Goal: Task Accomplishment & Management: Manage account settings

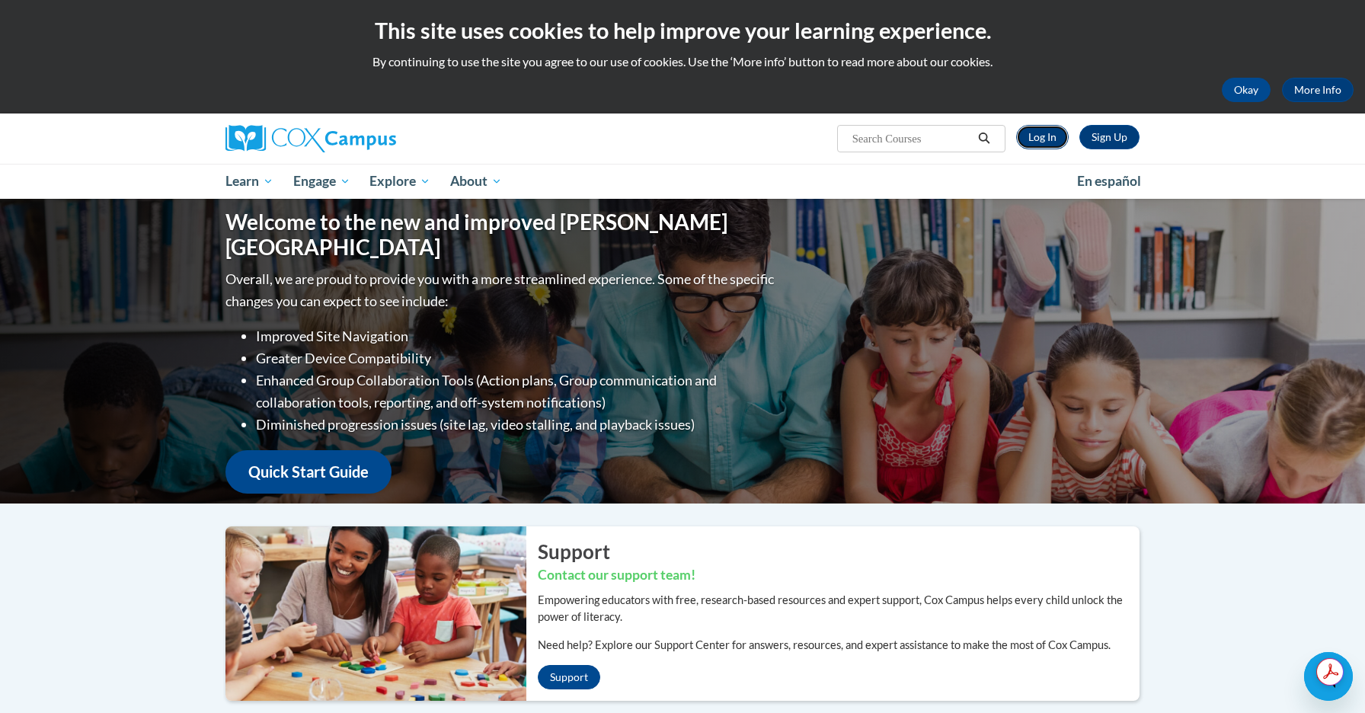
click at [1044, 139] on link "Log In" at bounding box center [1042, 137] width 53 height 24
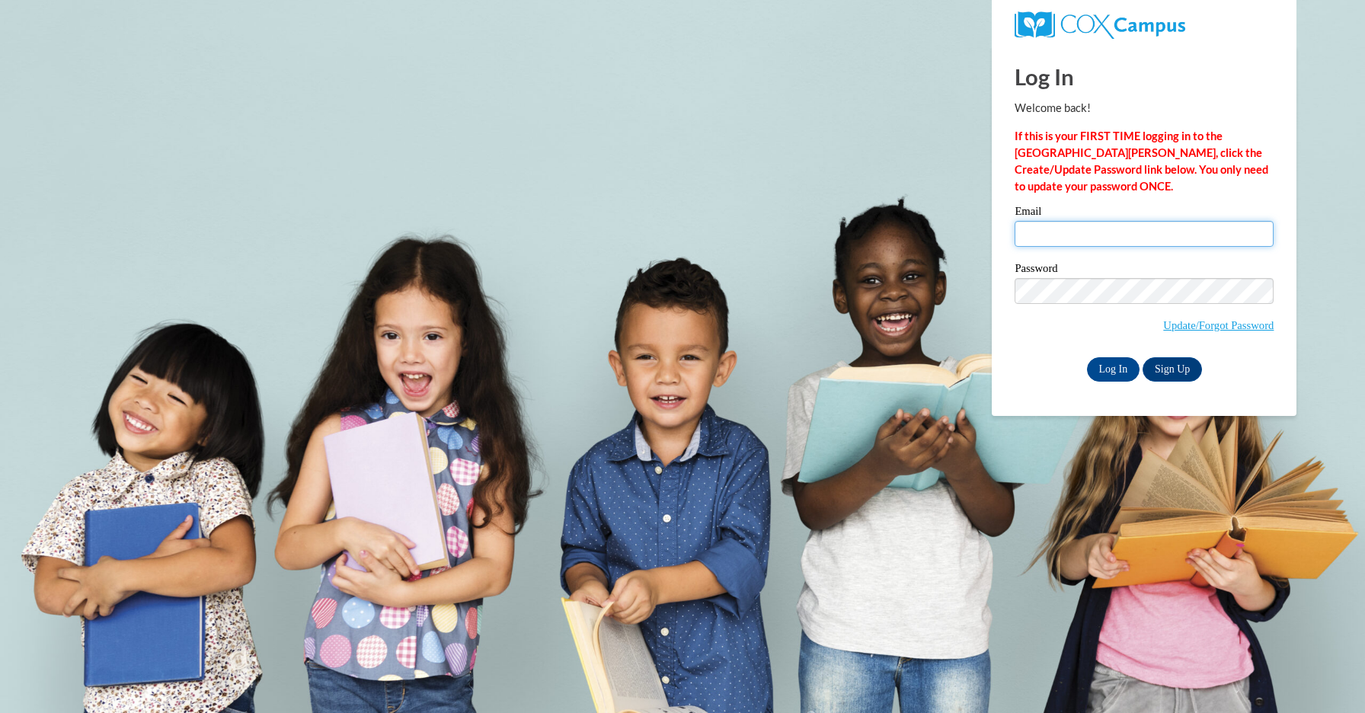
click at [1063, 241] on input "Email" at bounding box center [1144, 234] width 259 height 26
type input "emma.malloy@icloud.com"
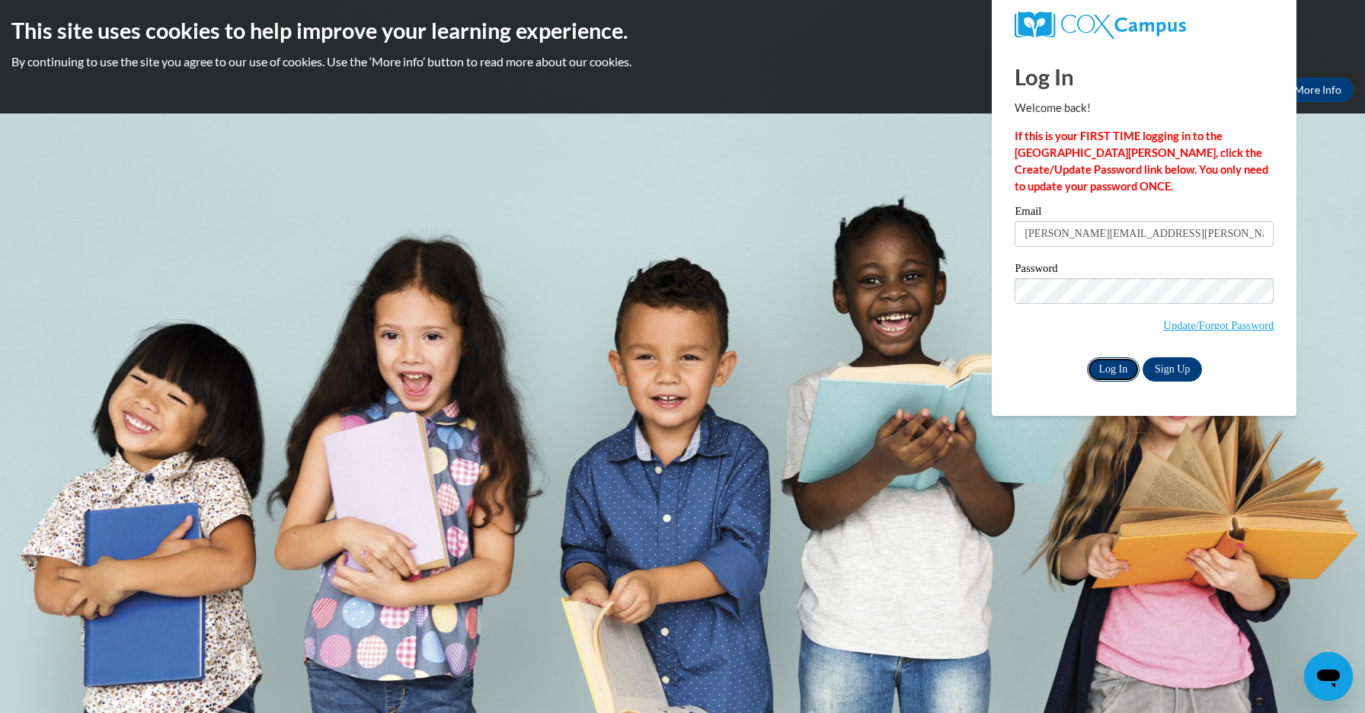
click at [1122, 365] on input "Log In" at bounding box center [1113, 369] width 53 height 24
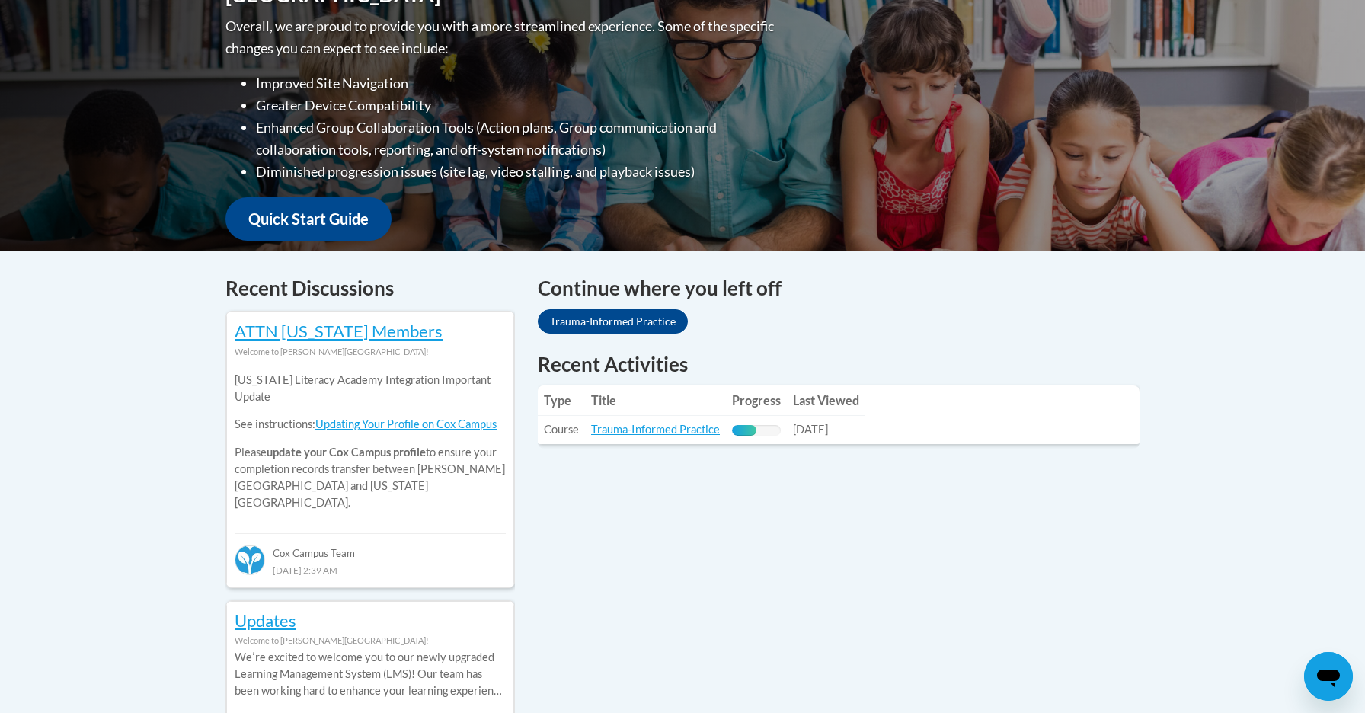
scroll to position [452, 0]
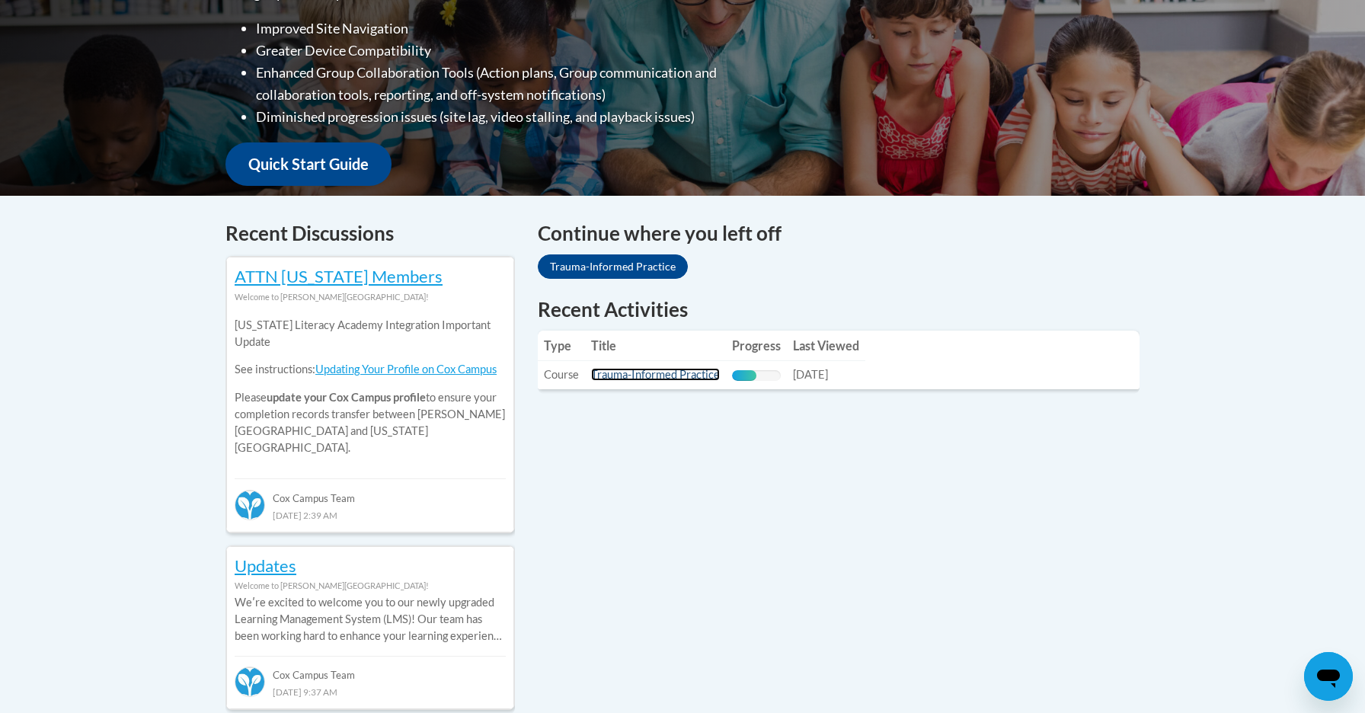
click at [688, 378] on link "Trauma-Informed Practice" at bounding box center [655, 374] width 129 height 13
